Goal: Task Accomplishment & Management: Manage account settings

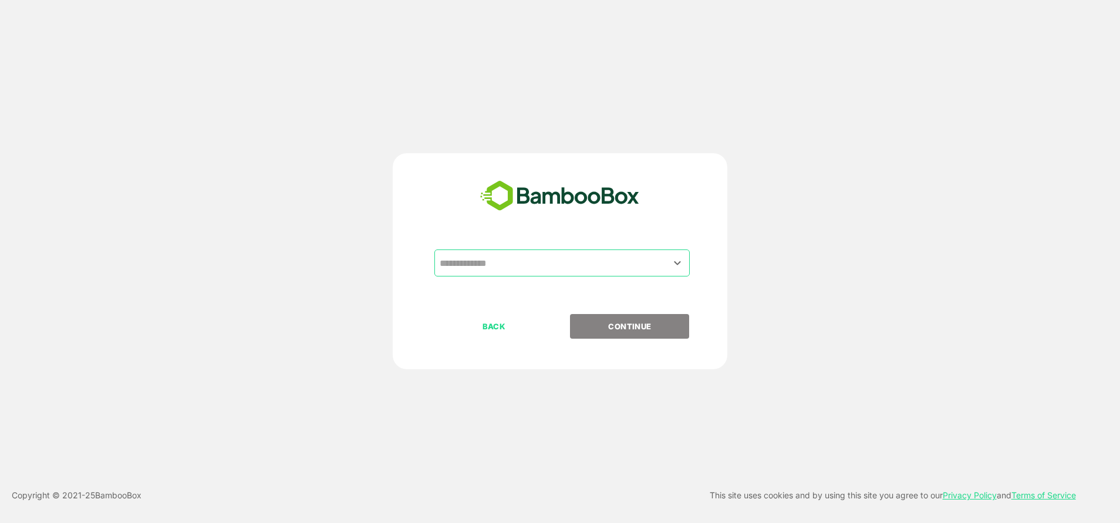
click at [517, 251] on div "​" at bounding box center [562, 263] width 255 height 27
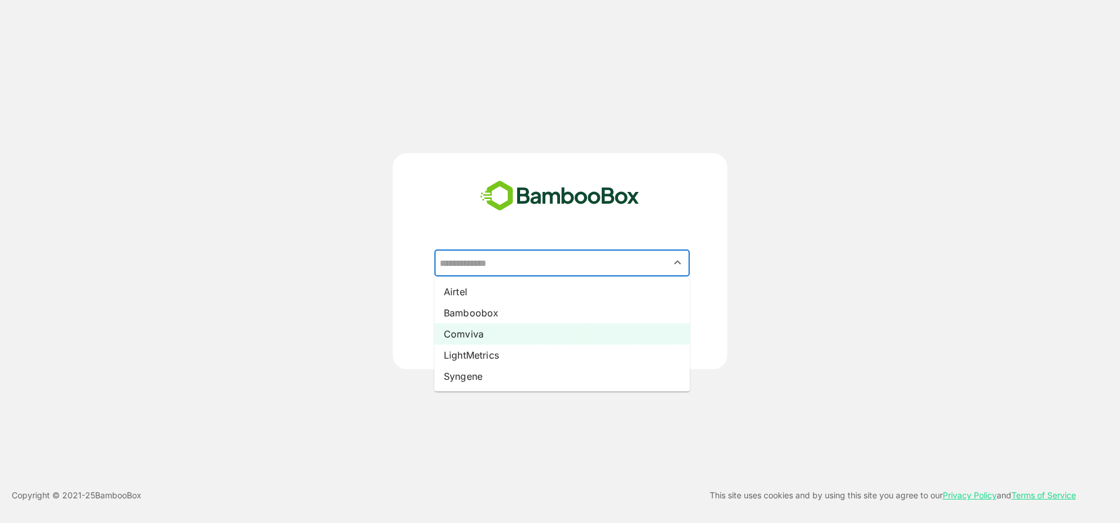
click at [462, 332] on li "Comviva" at bounding box center [562, 334] width 255 height 21
type input "*******"
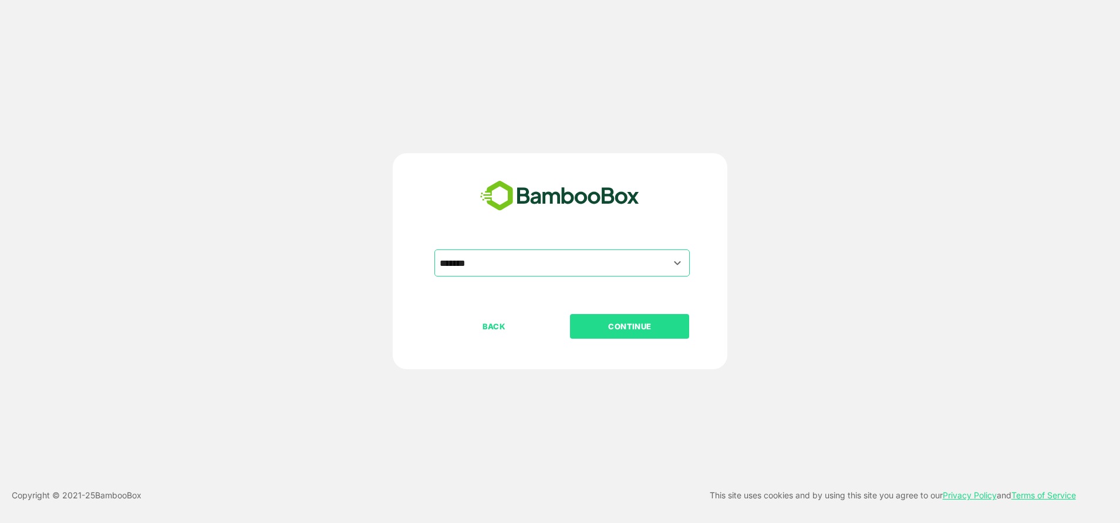
click at [638, 314] on button "CONTINUE" at bounding box center [629, 326] width 119 height 25
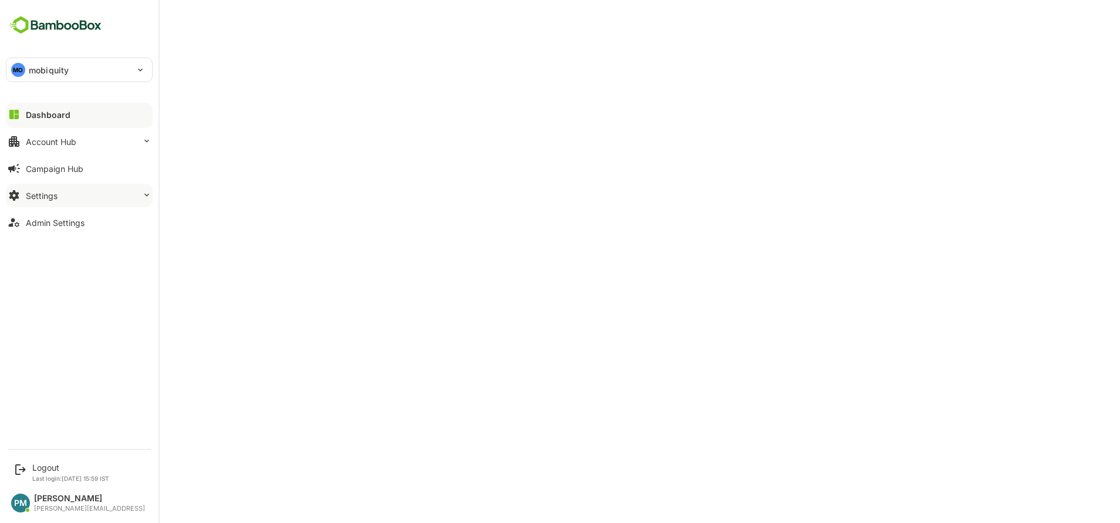
click at [59, 198] on button "Settings" at bounding box center [79, 195] width 147 height 23
click at [59, 301] on div "Attribute Values Setup Integration Setup Webhooks Setup Profile Configuration" at bounding box center [79, 254] width 147 height 105
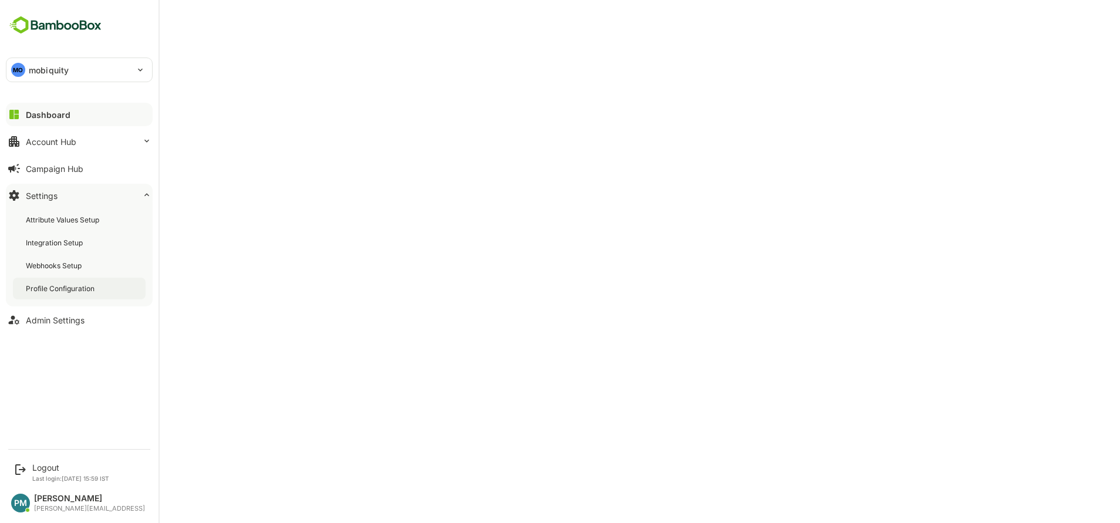
click at [47, 292] on div "Profile Configuration" at bounding box center [61, 289] width 71 height 10
